Goal: Use online tool/utility: Utilize a website feature to perform a specific function

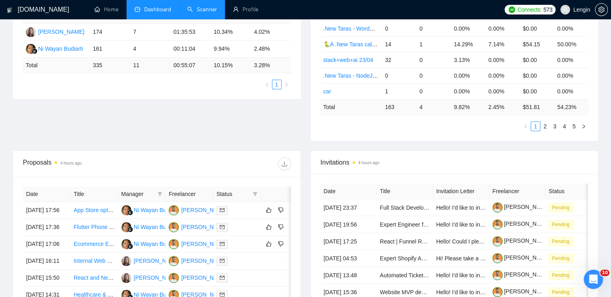
click at [194, 6] on link "Scanner" at bounding box center [202, 9] width 30 height 7
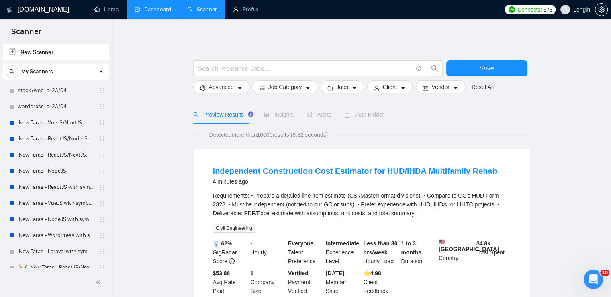
click at [141, 13] on link "Dashboard" at bounding box center [153, 9] width 37 height 7
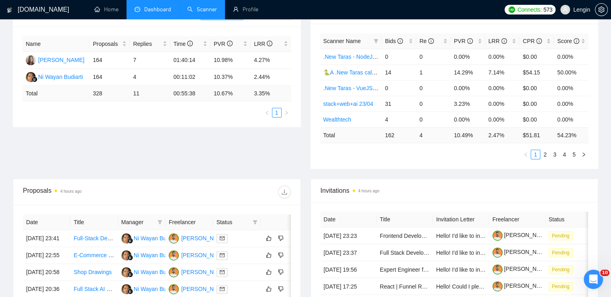
scroll to position [158, 0]
